Goal: Task Accomplishment & Management: Manage account settings

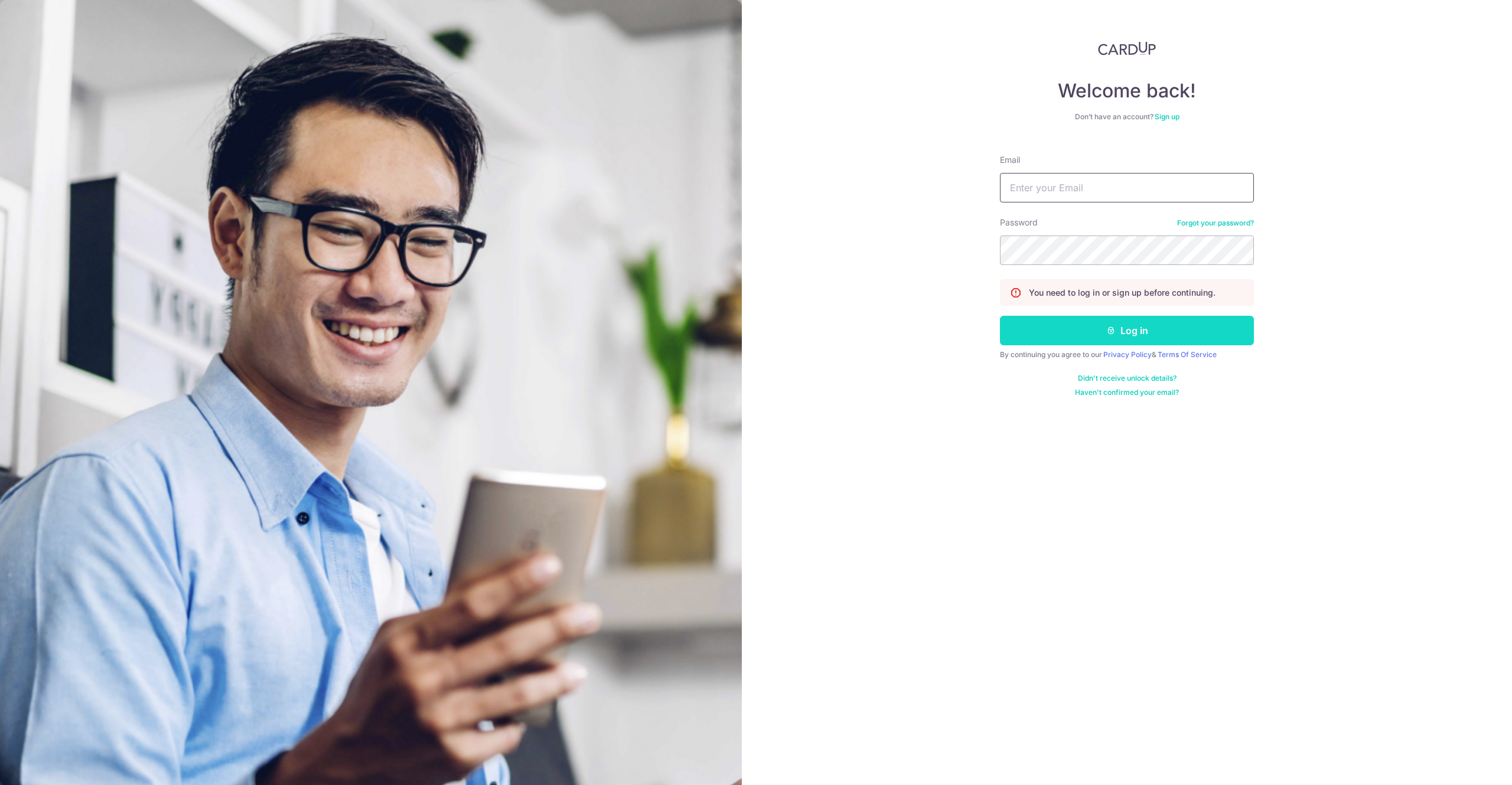
type input "[EMAIL_ADDRESS][DOMAIN_NAME]"
click at [1068, 339] on button "Log in" at bounding box center [1127, 330] width 254 height 30
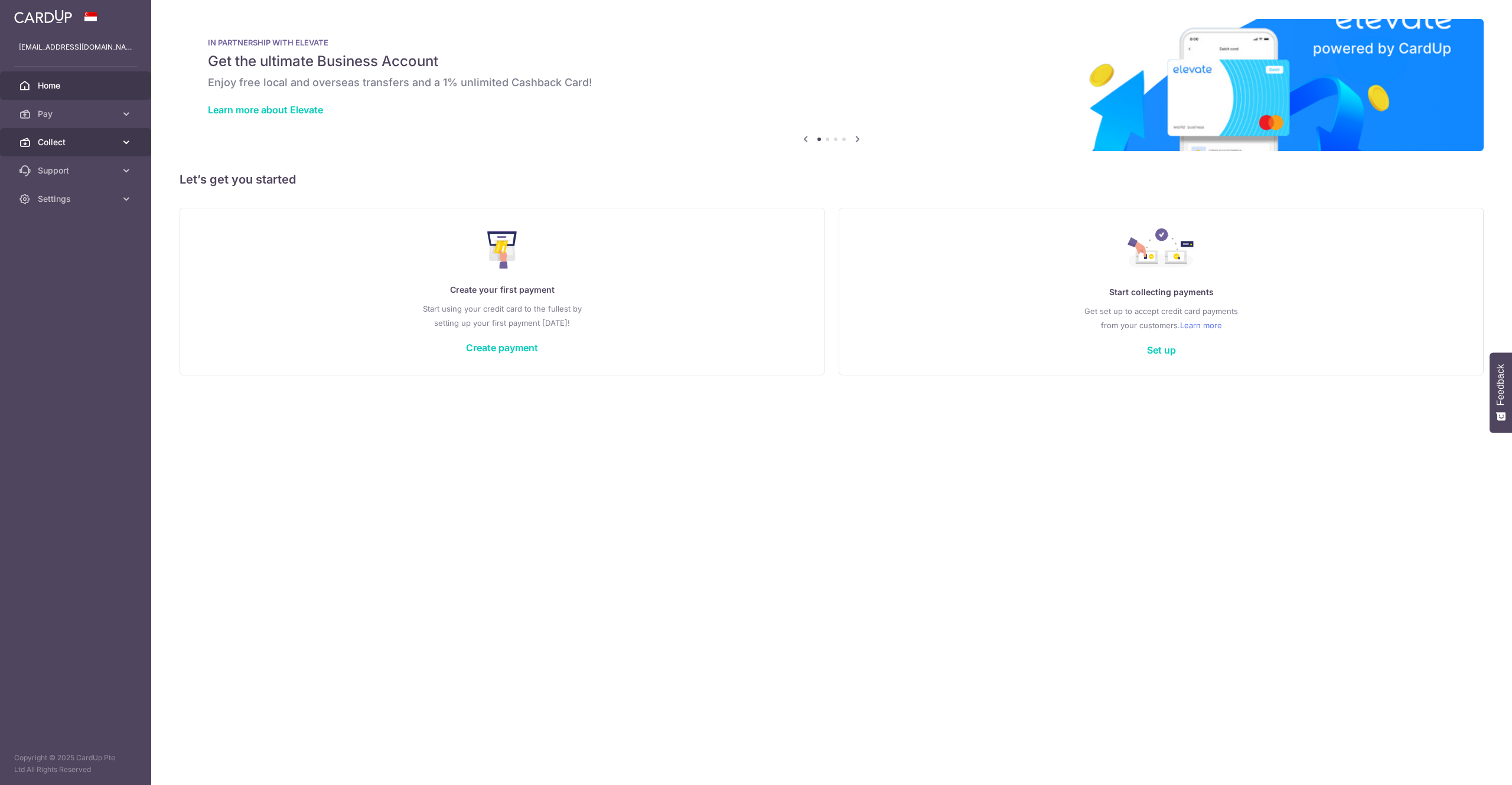
click at [95, 151] on link "Collect" at bounding box center [76, 142] width 152 height 28
click at [93, 173] on span "Dashboard" at bounding box center [77, 170] width 78 height 12
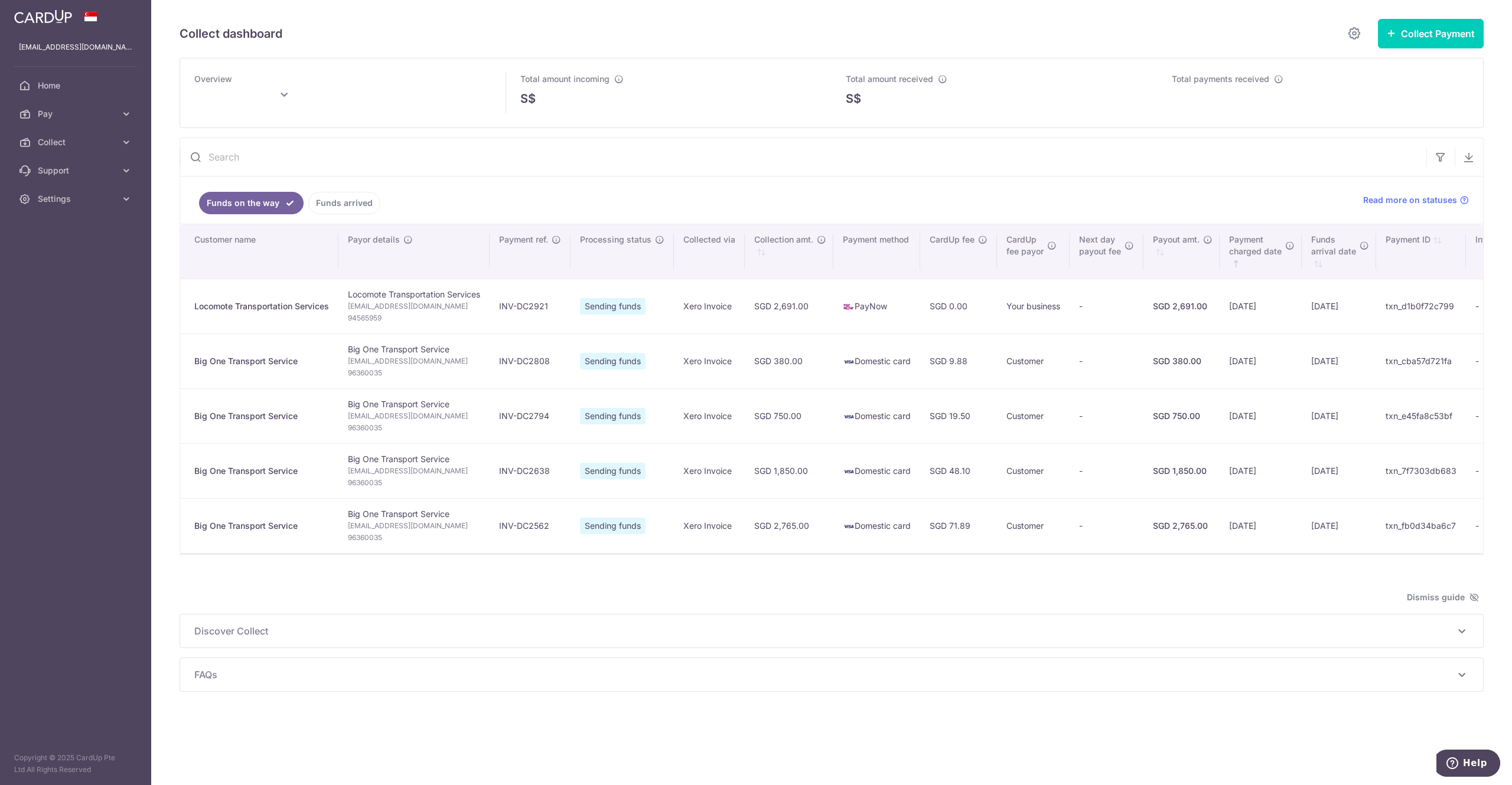
type input "[DATE]"
